Goal: Information Seeking & Learning: Compare options

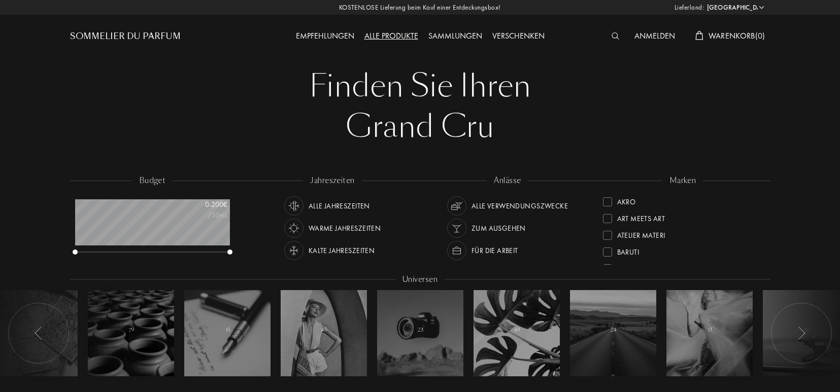
select select "DE"
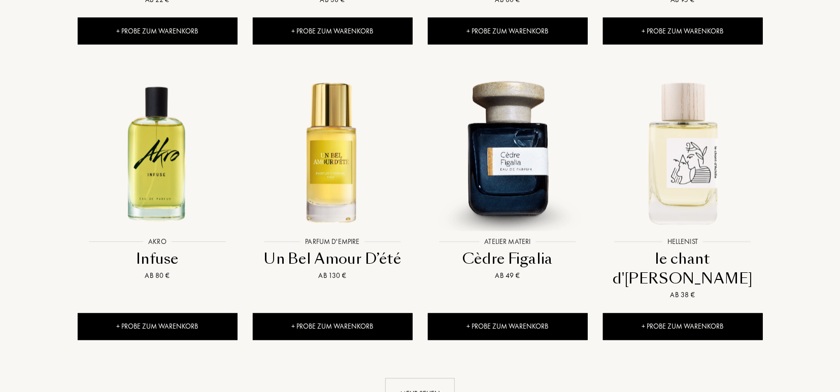
scroll to position [1003, 0]
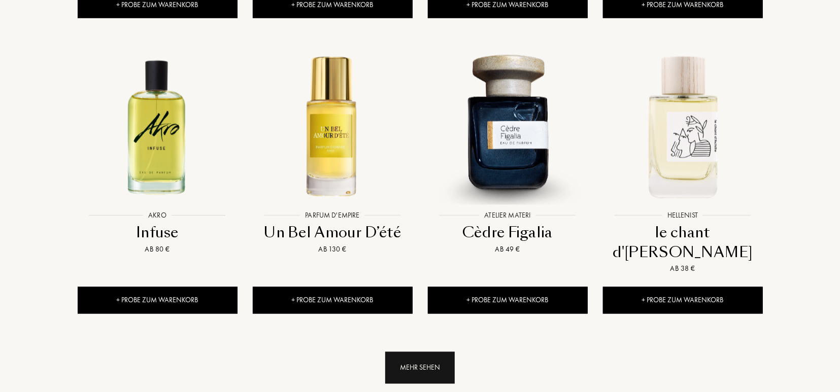
click at [418, 352] on div "Mehr sehen" at bounding box center [420, 368] width 70 height 32
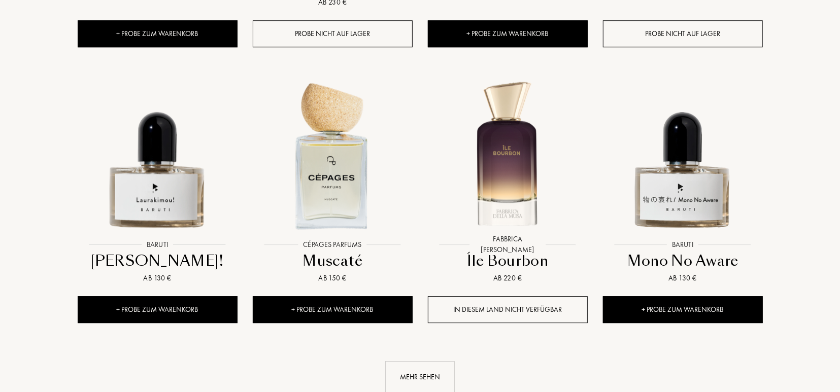
scroll to position [1848, 0]
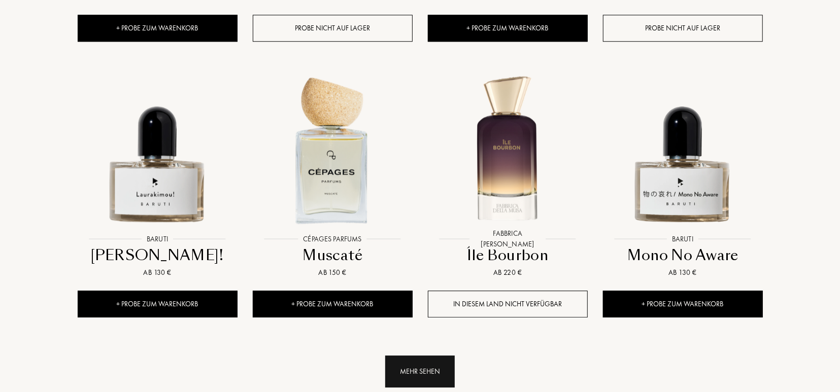
click at [423, 356] on div "Mehr sehen" at bounding box center [420, 372] width 70 height 32
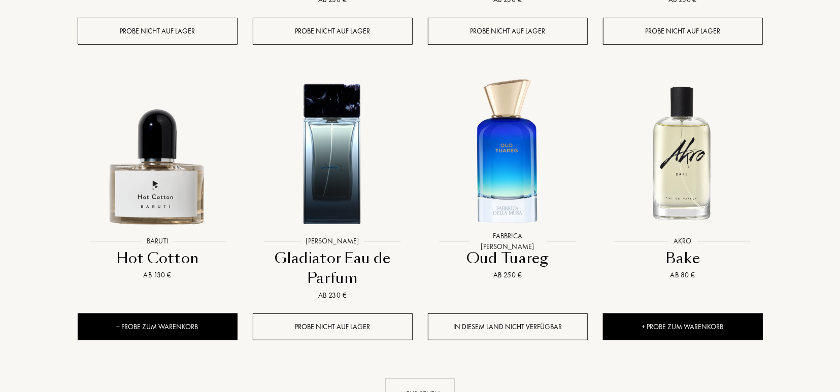
scroll to position [2719, 0]
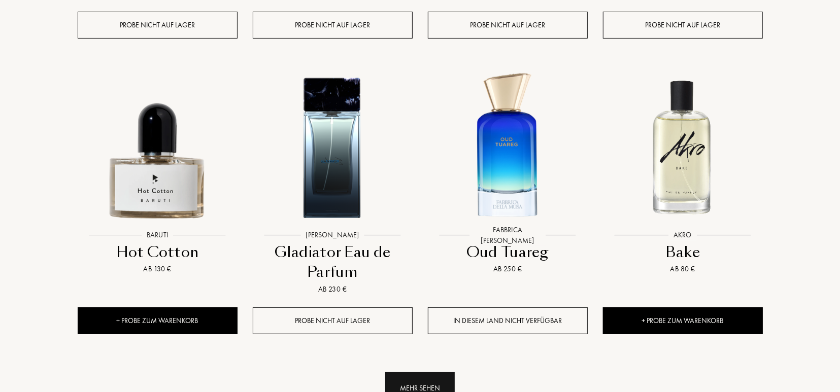
click at [422, 373] on div "Mehr sehen" at bounding box center [420, 389] width 70 height 32
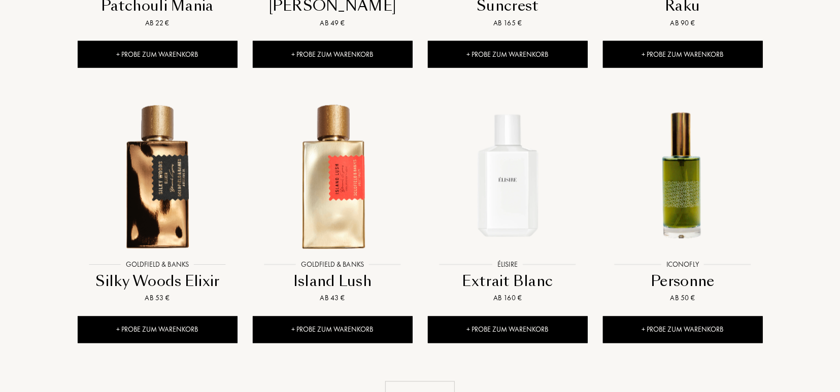
scroll to position [3564, 0]
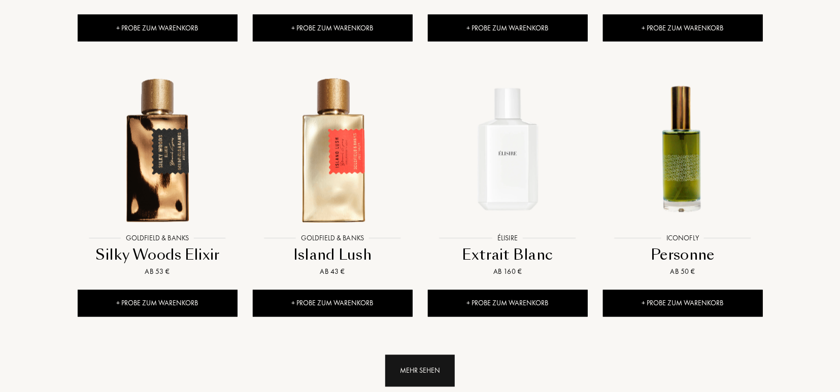
click at [414, 355] on div "Mehr sehen" at bounding box center [420, 371] width 70 height 32
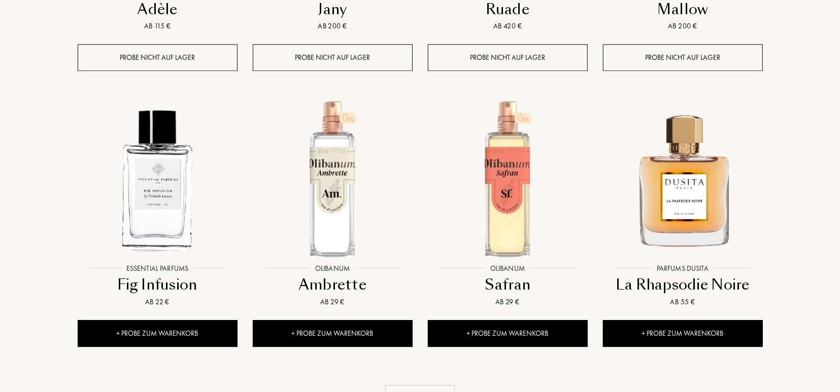
scroll to position [4408, 0]
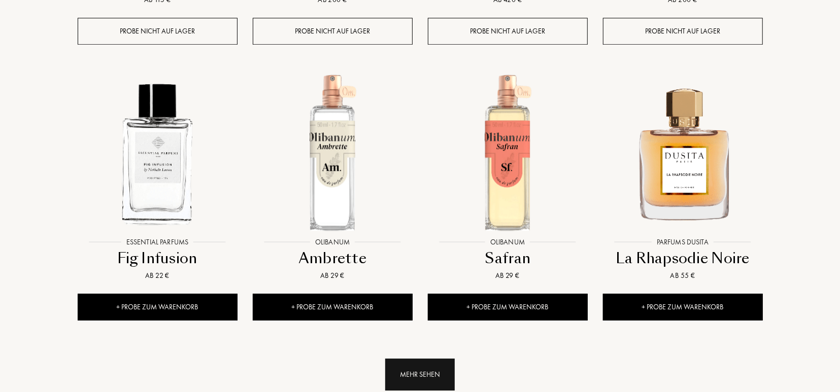
click at [433, 359] on div "Mehr sehen" at bounding box center [420, 375] width 70 height 32
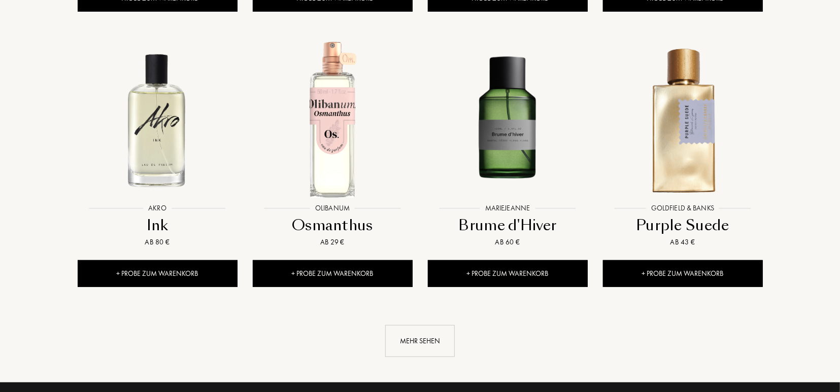
scroll to position [5279, 0]
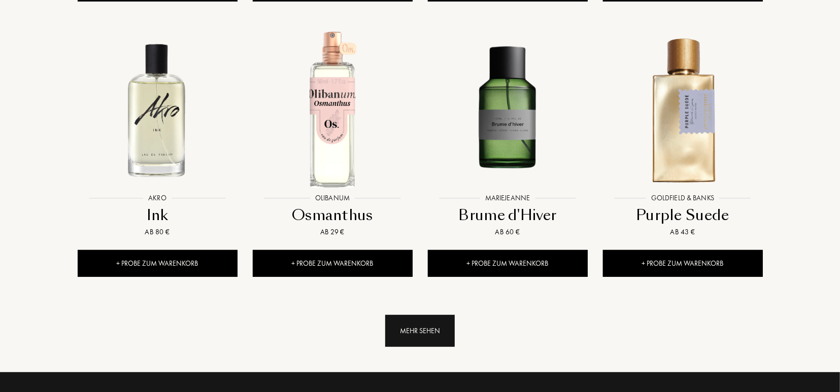
click at [424, 315] on div "Mehr sehen" at bounding box center [420, 331] width 70 height 32
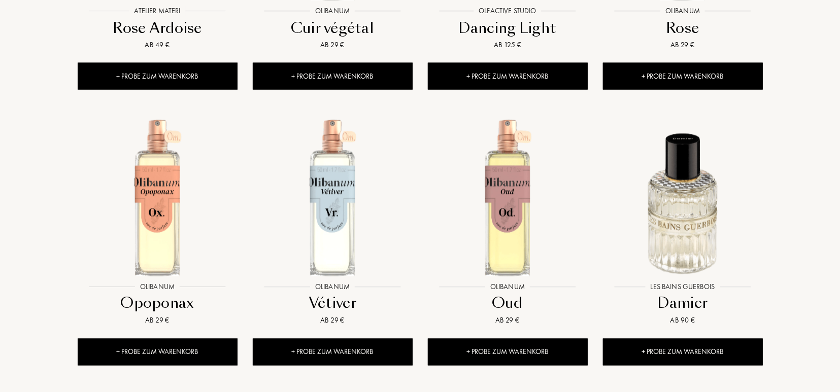
scroll to position [6045, 0]
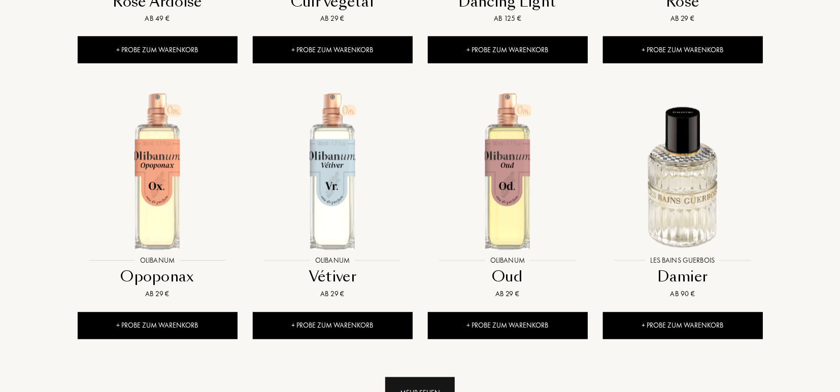
click at [423, 378] on div "Mehr sehen" at bounding box center [420, 394] width 70 height 32
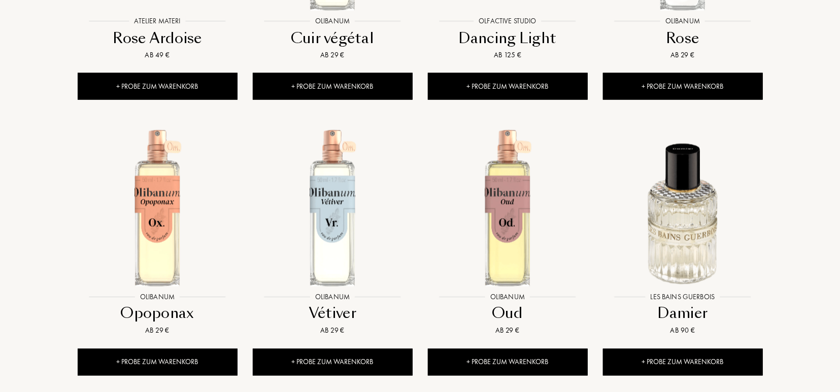
scroll to position [5992, 0]
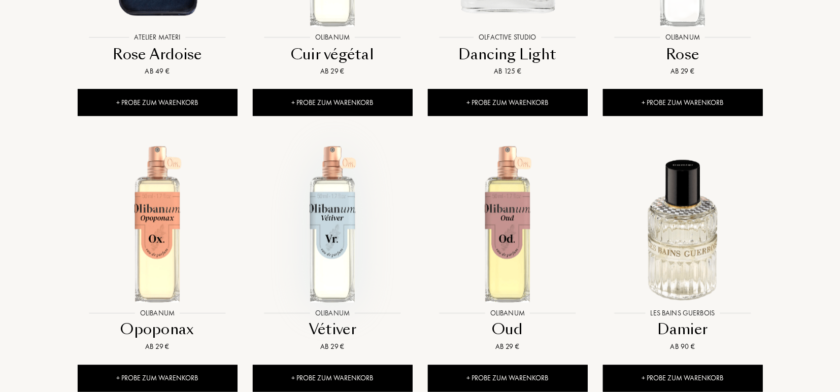
click at [330, 178] on img at bounding box center [333, 224] width 158 height 158
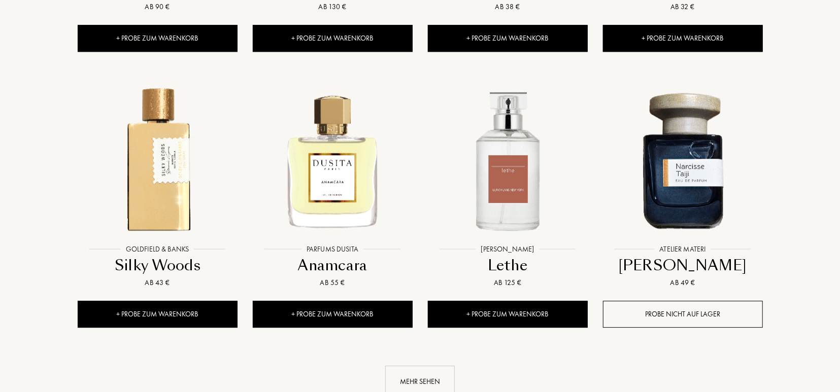
scroll to position [6889, 0]
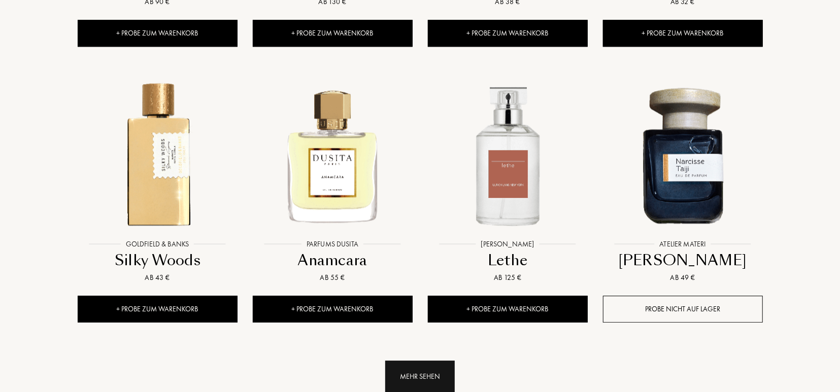
click at [411, 361] on div "Mehr sehen" at bounding box center [420, 377] width 70 height 32
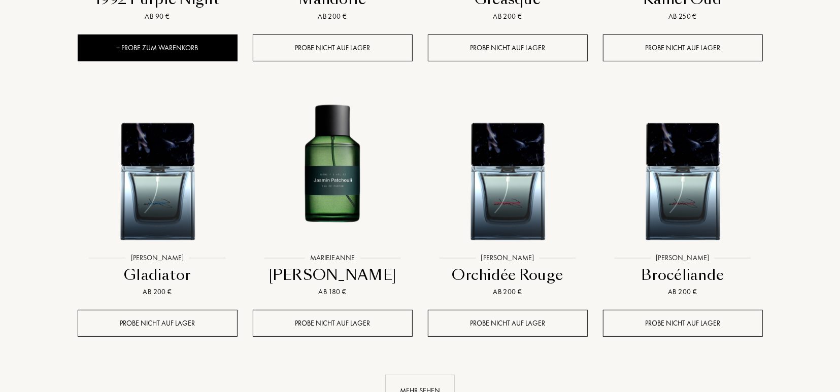
scroll to position [7708, 0]
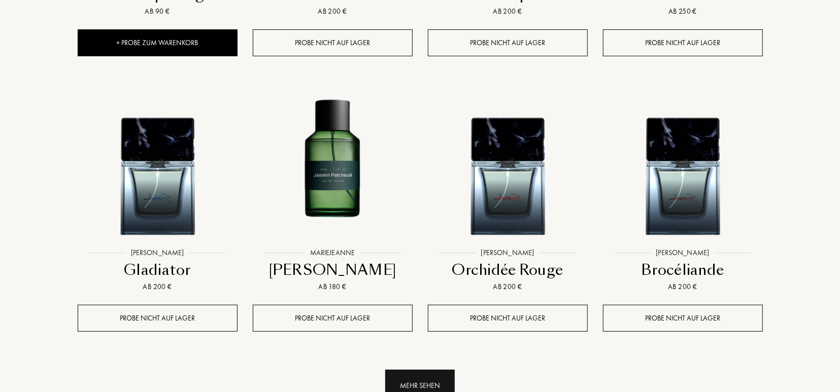
click at [409, 370] on div "Mehr sehen" at bounding box center [420, 386] width 70 height 32
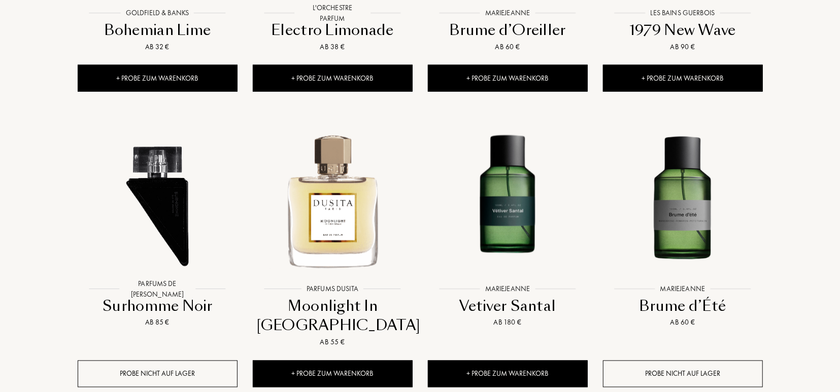
scroll to position [8579, 0]
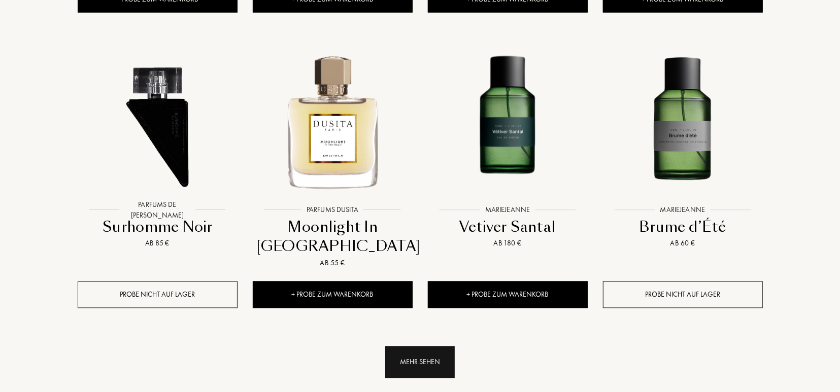
click at [424, 347] on div "Mehr sehen" at bounding box center [420, 363] width 70 height 32
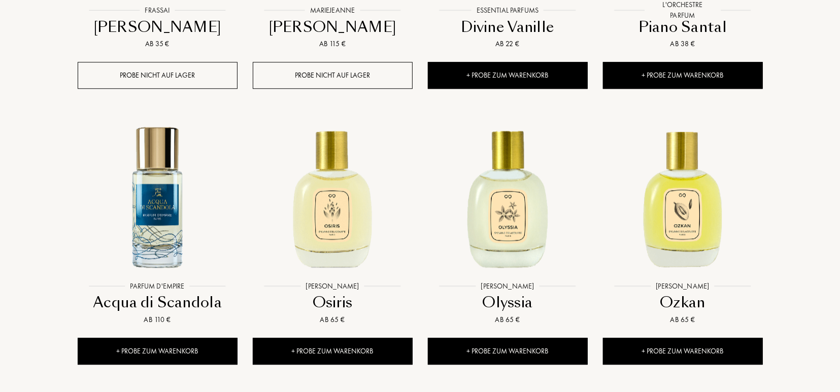
scroll to position [9397, 0]
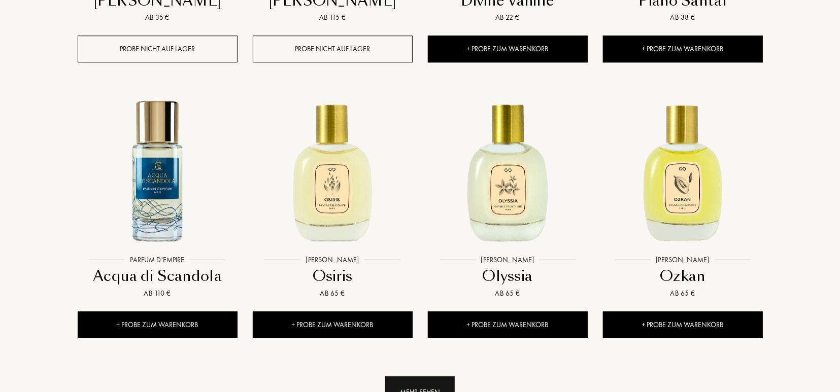
click at [425, 377] on div "Mehr sehen" at bounding box center [420, 393] width 70 height 32
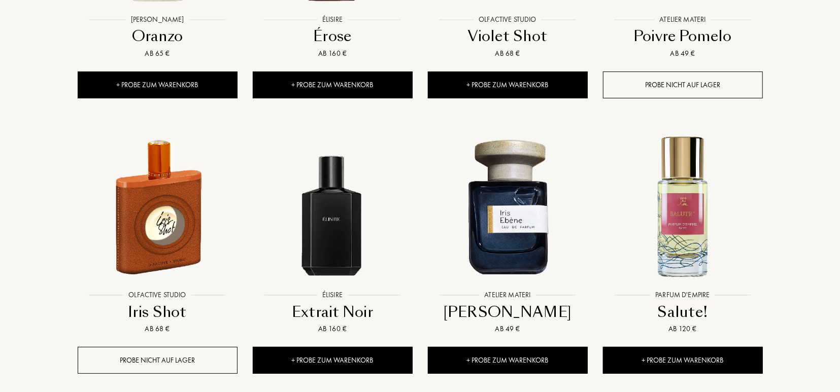
scroll to position [10215, 0]
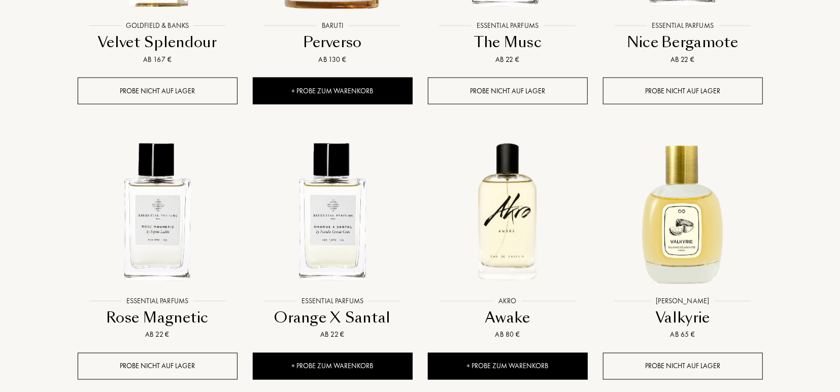
scroll to position [11034, 0]
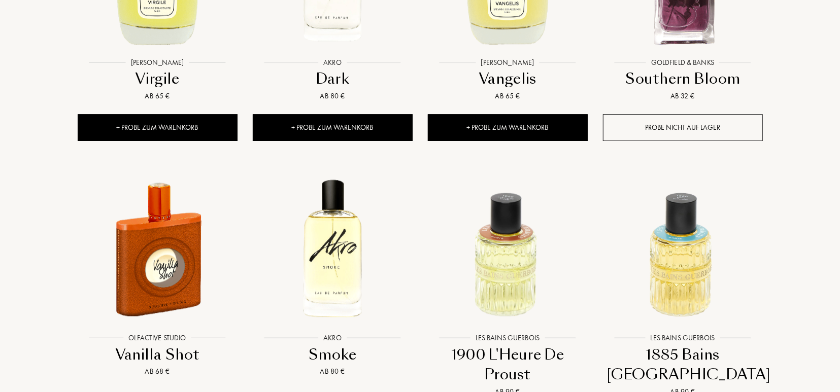
scroll to position [11826, 0]
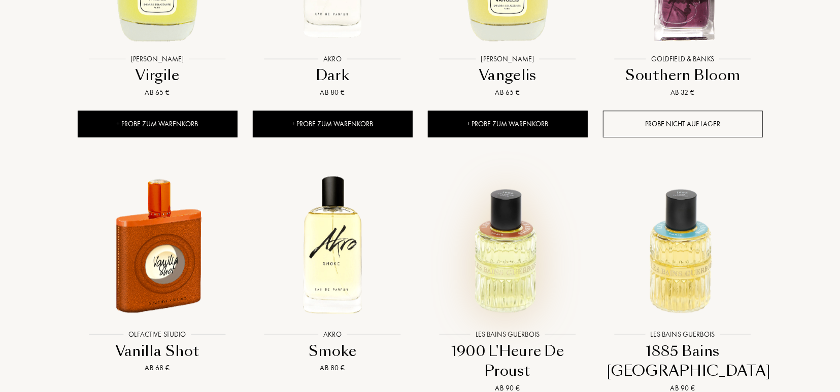
click at [516, 185] on img at bounding box center [508, 246] width 158 height 158
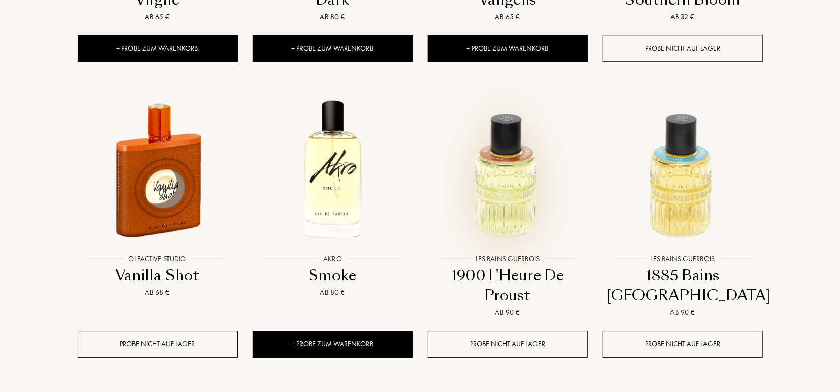
scroll to position [11905, 0]
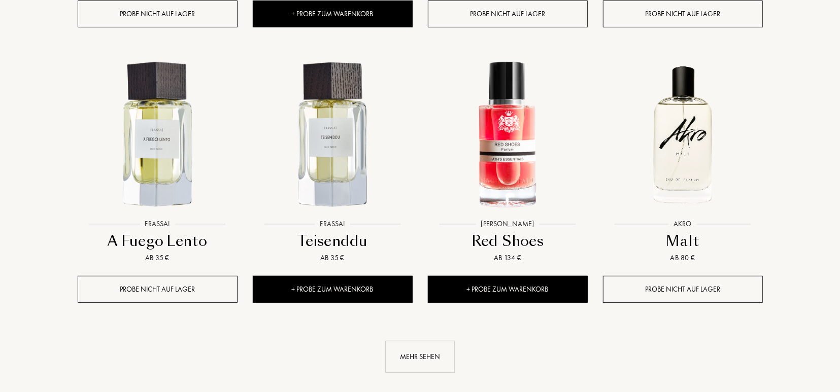
scroll to position [12829, 0]
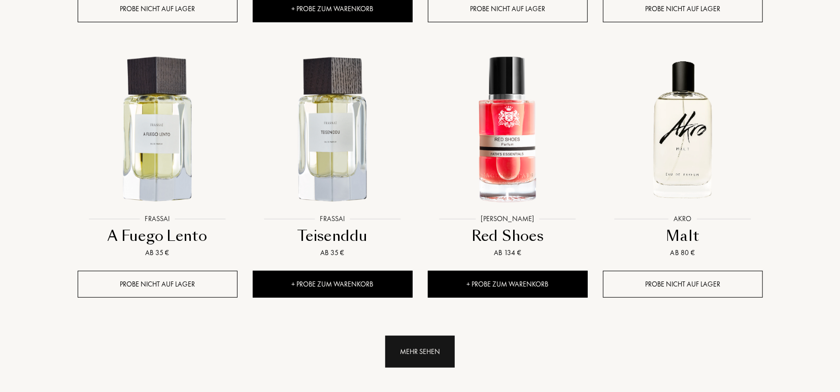
click at [427, 336] on div "Mehr sehen" at bounding box center [420, 352] width 70 height 32
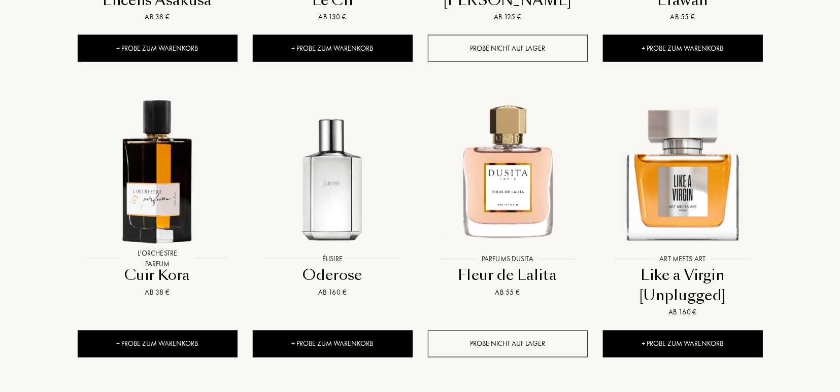
scroll to position [13621, 0]
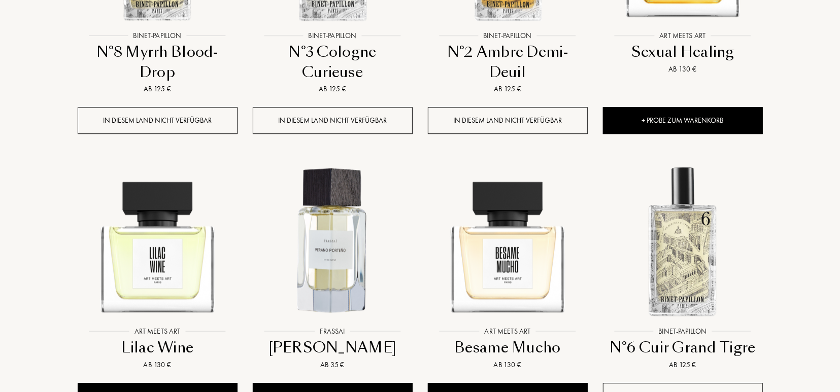
scroll to position [14439, 0]
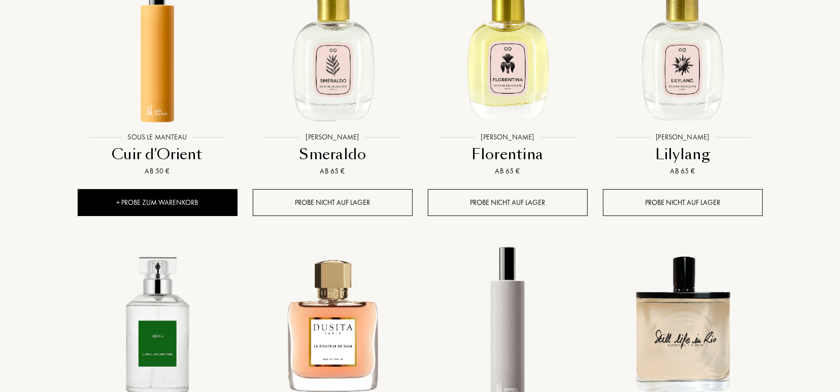
scroll to position [15204, 0]
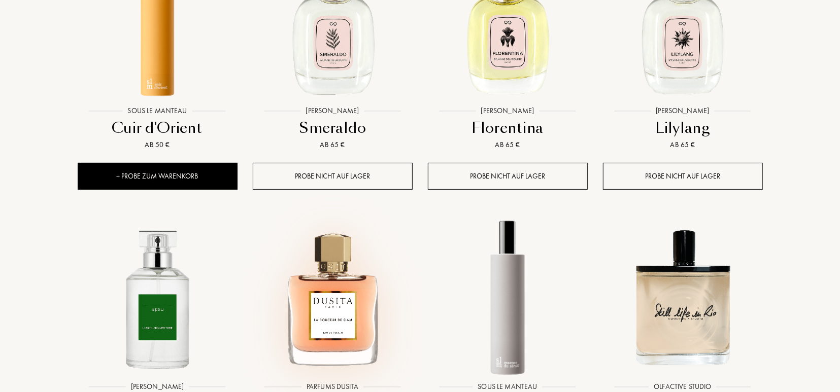
click at [351, 219] on img at bounding box center [333, 298] width 158 height 158
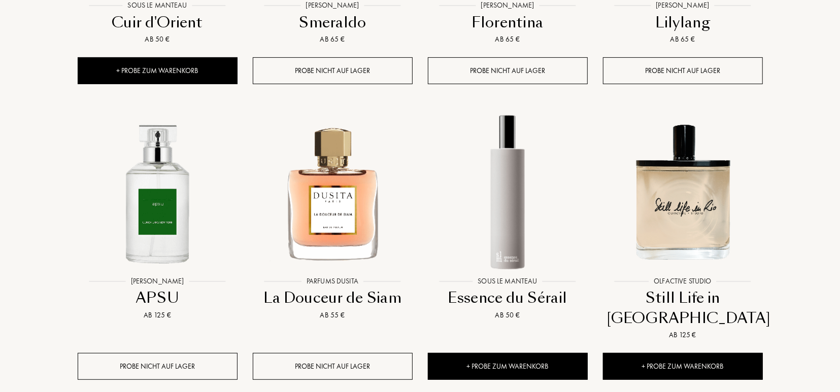
scroll to position [15283, 0]
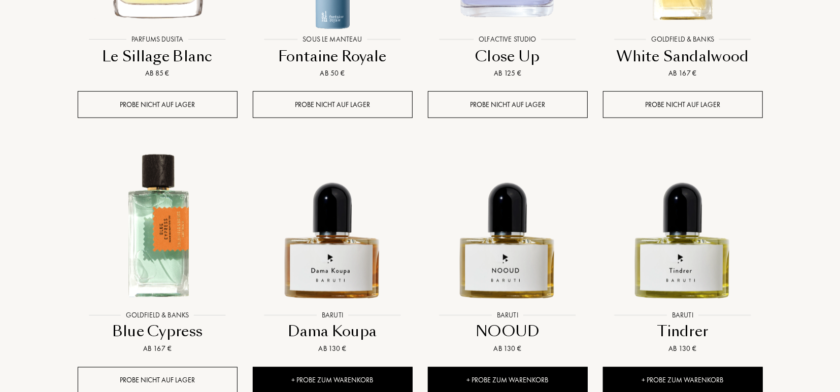
scroll to position [16128, 0]
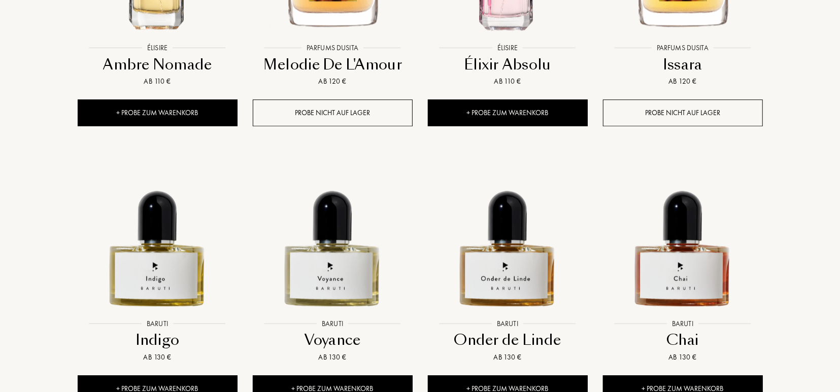
scroll to position [16946, 0]
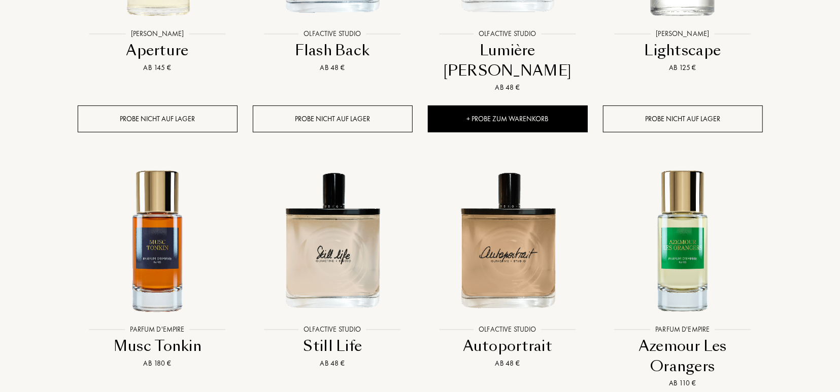
scroll to position [17791, 0]
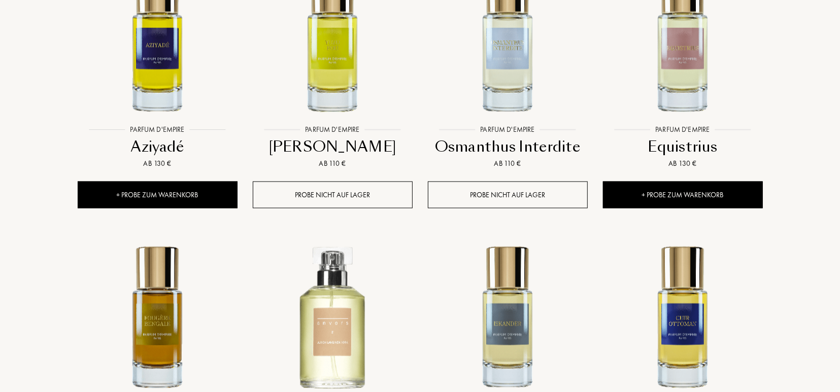
scroll to position [18583, 0]
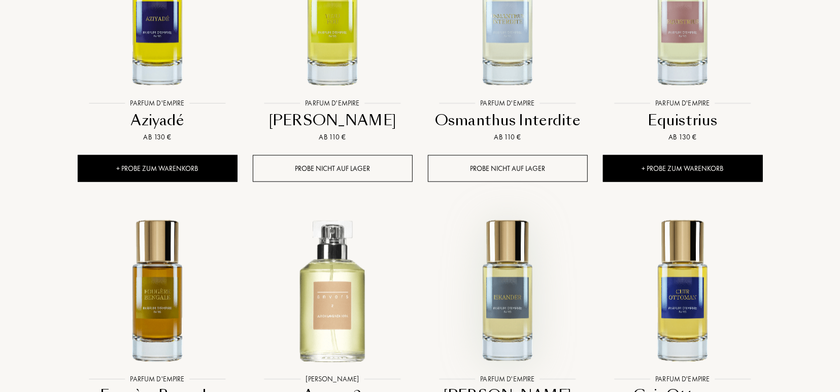
click at [511, 211] on img at bounding box center [508, 290] width 158 height 158
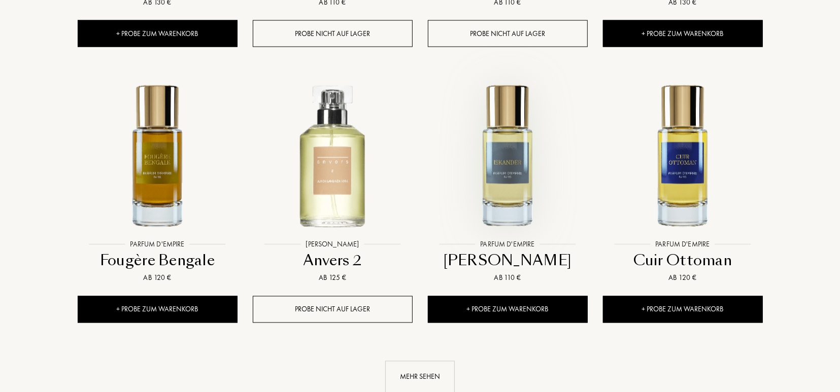
scroll to position [18741, 0]
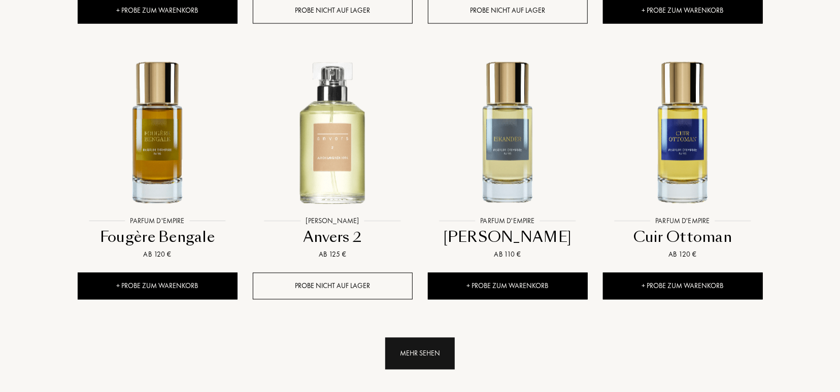
click at [426, 338] on div "Mehr sehen" at bounding box center [420, 354] width 70 height 32
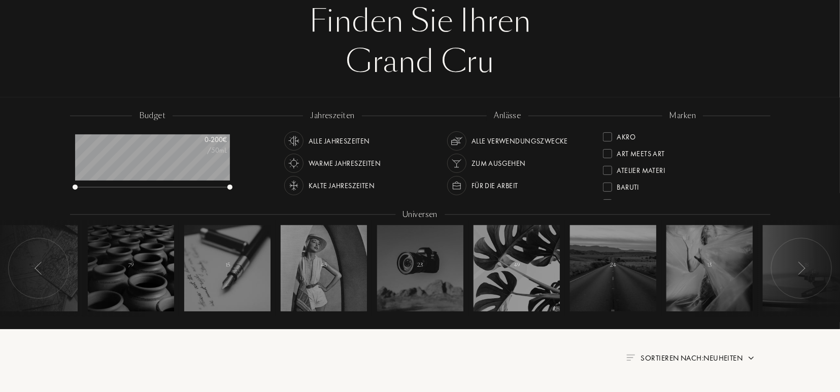
scroll to position [0, 0]
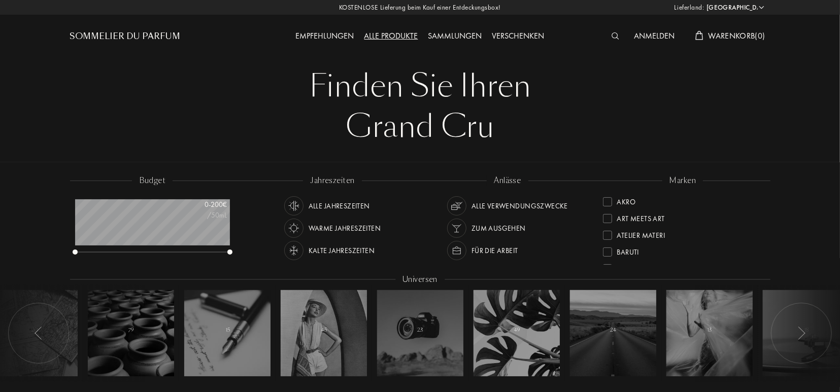
click at [393, 36] on div "Alle Produkte" at bounding box center [391, 36] width 64 height 13
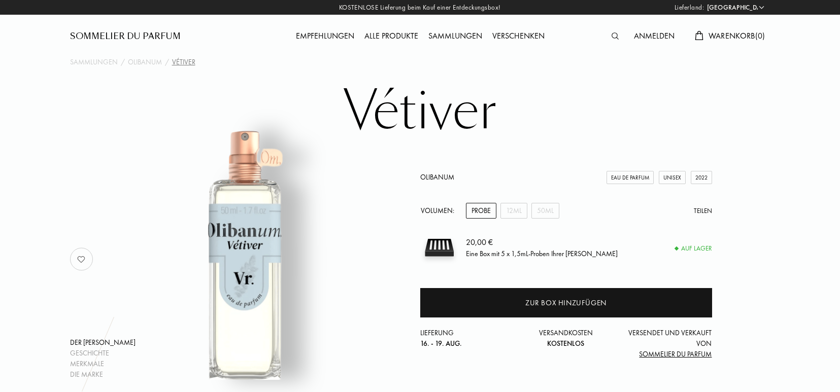
select select "DE"
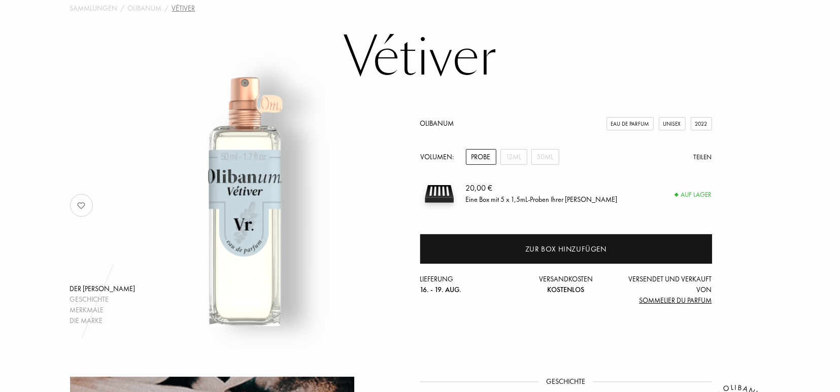
scroll to position [53, 0]
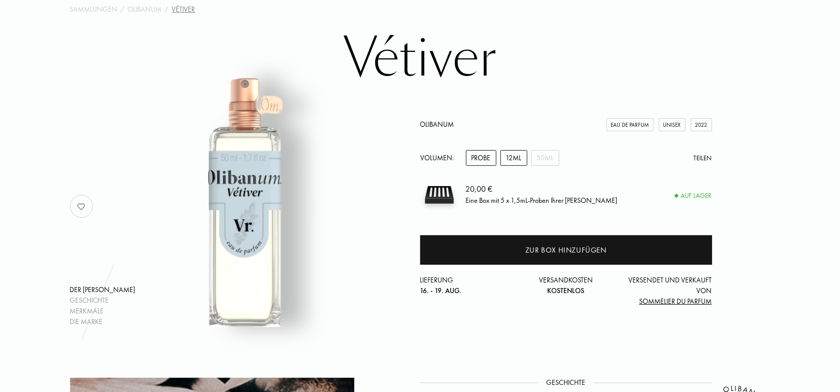
click at [518, 154] on div "12mL" at bounding box center [514, 158] width 27 height 16
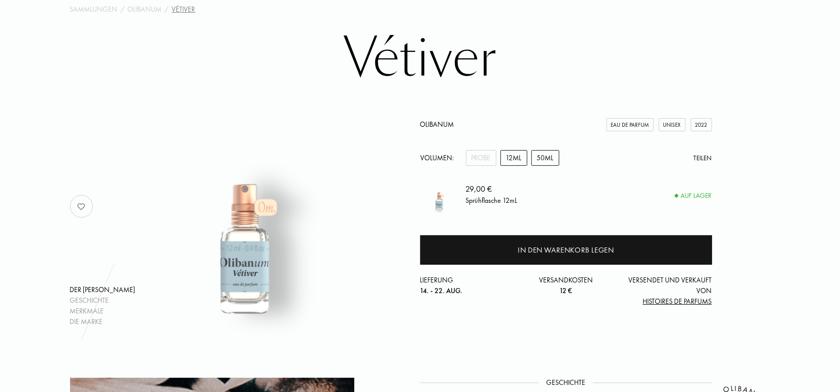
click at [546, 157] on div "50mL" at bounding box center [545, 158] width 28 height 16
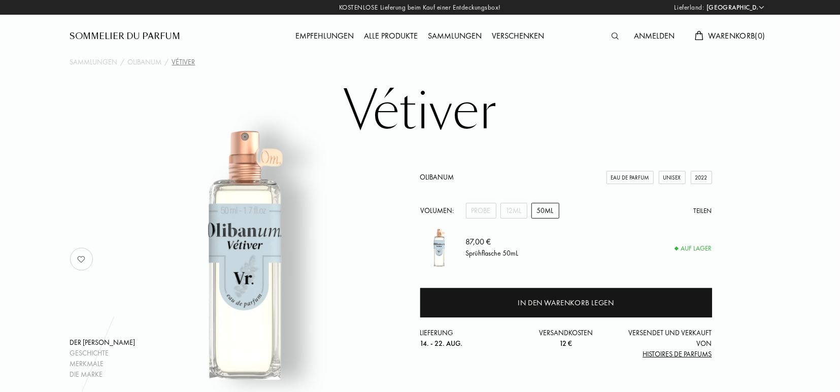
scroll to position [0, 0]
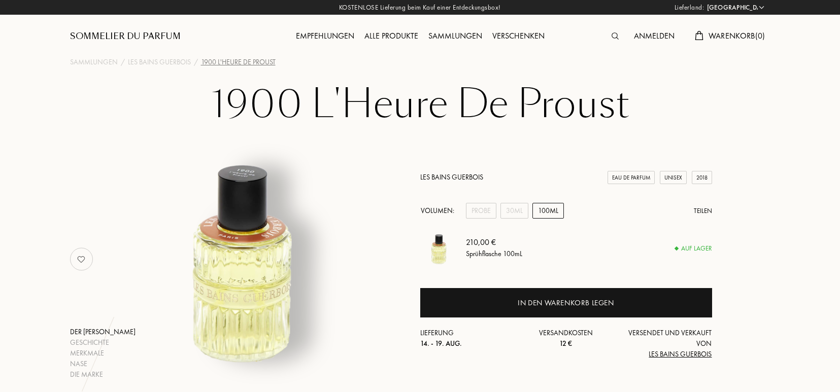
select select "DE"
click at [511, 213] on div "30mL" at bounding box center [515, 211] width 28 height 16
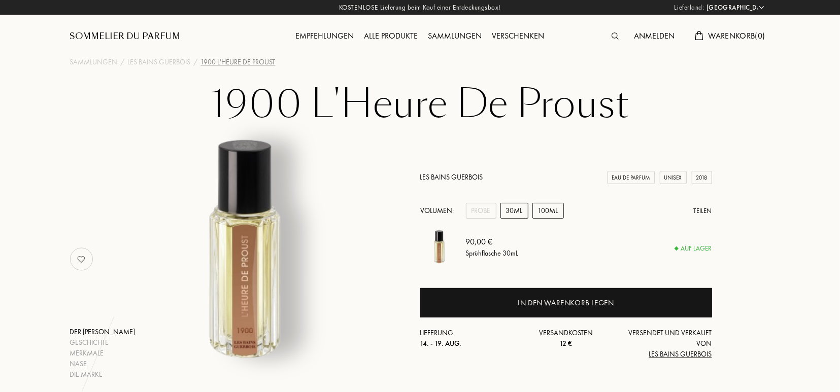
click at [550, 211] on div "100mL" at bounding box center [547, 211] width 31 height 16
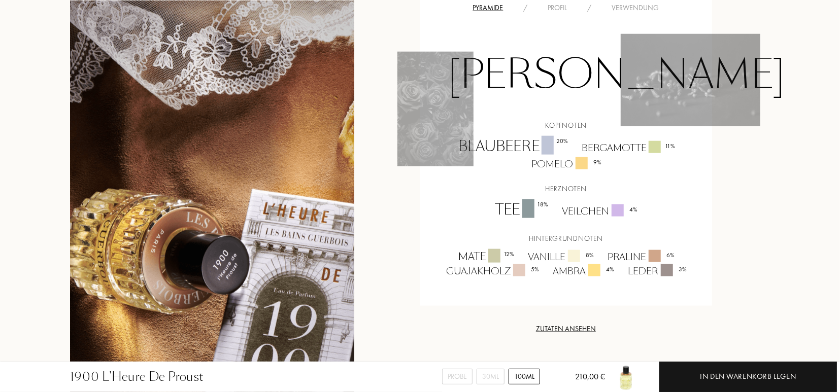
scroll to position [686, 0]
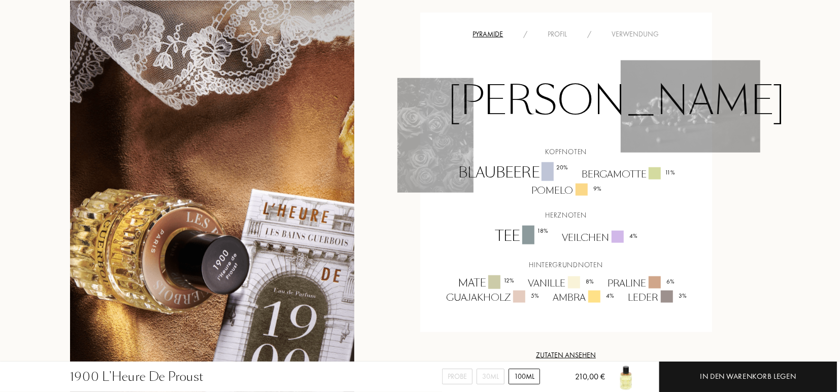
click at [559, 29] on div "Profil" at bounding box center [558, 34] width 40 height 11
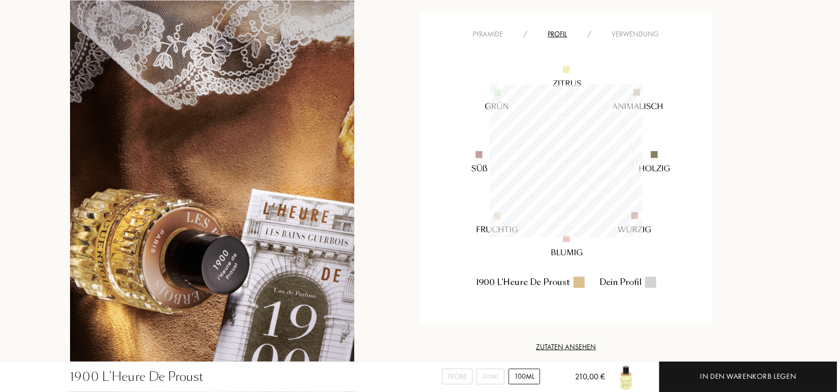
scroll to position [152, 152]
click at [627, 29] on div "Verwendung" at bounding box center [636, 34] width 68 height 11
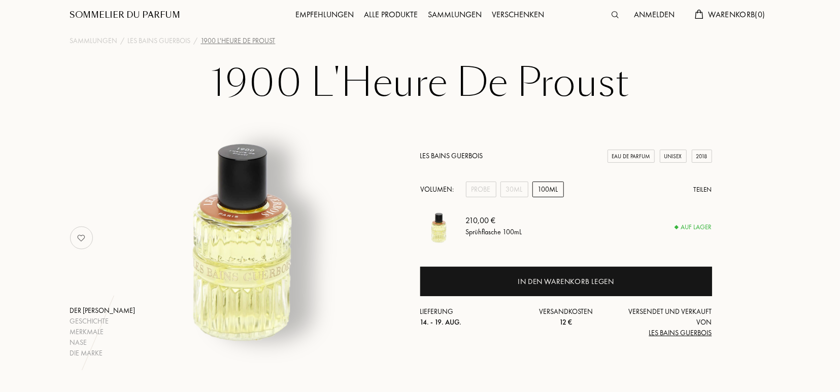
scroll to position [0, 0]
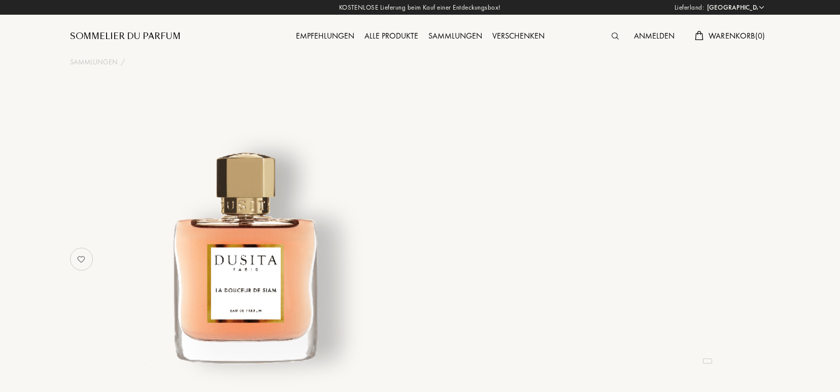
select select "DE"
select select "4"
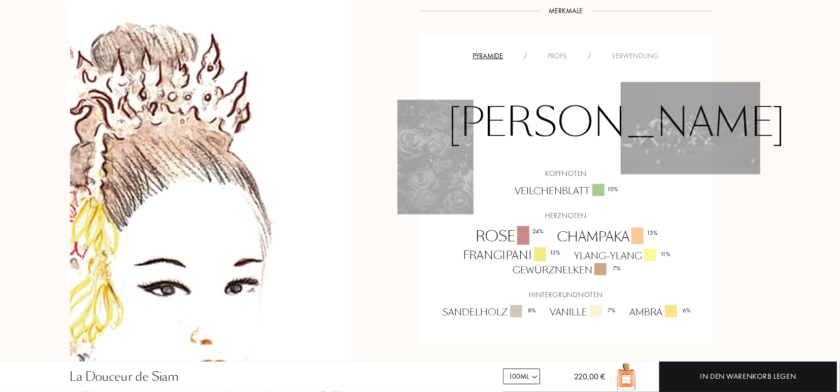
scroll to position [765, 0]
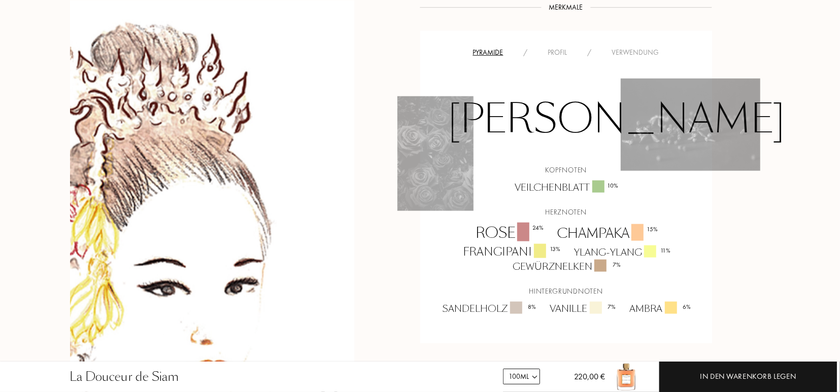
click at [560, 53] on div "Profil" at bounding box center [558, 52] width 40 height 11
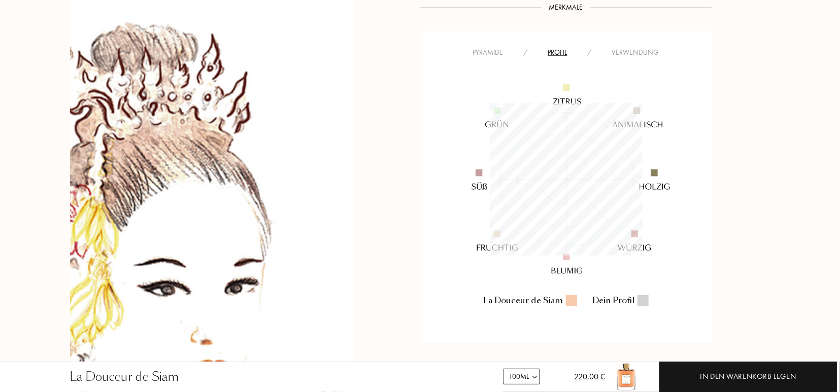
scroll to position [152, 152]
click at [645, 49] on div "Verwendung" at bounding box center [636, 52] width 68 height 11
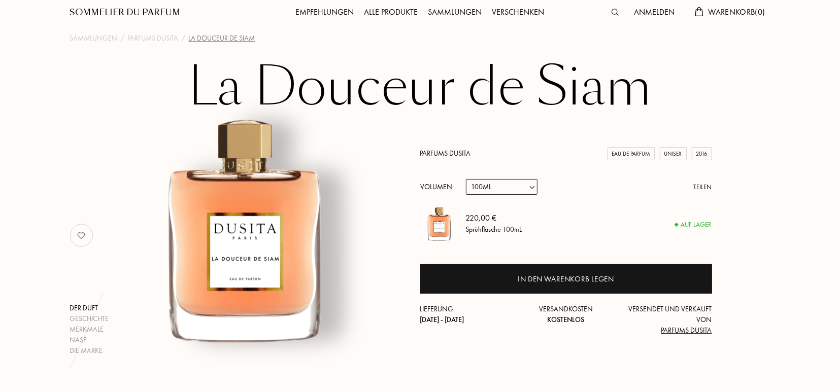
scroll to position [0, 0]
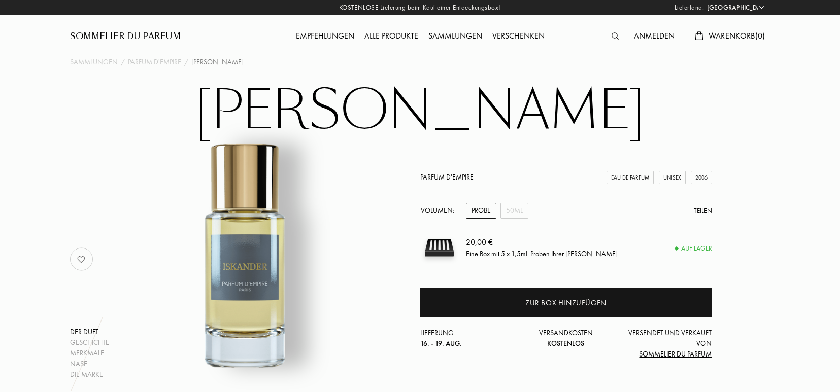
select select "DE"
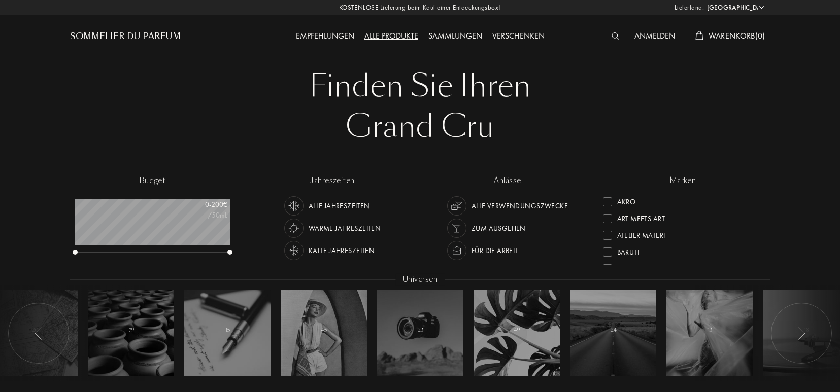
select select "DE"
click at [332, 32] on div "Empfehlungen" at bounding box center [325, 36] width 69 height 13
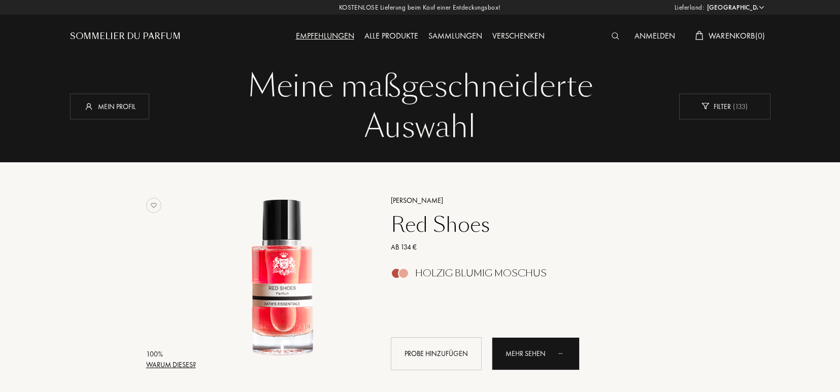
select select "DE"
